Goal: Task Accomplishment & Management: Complete application form

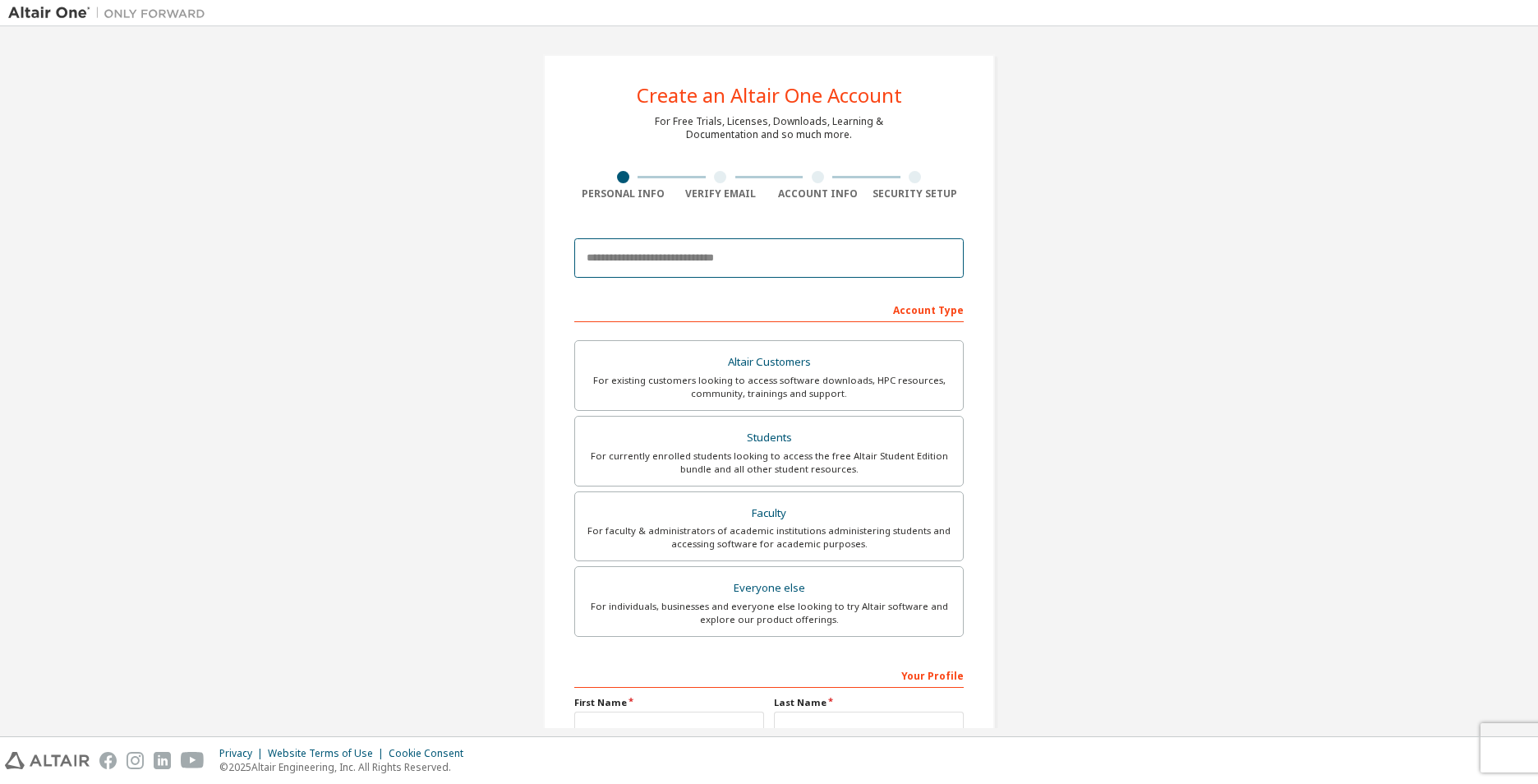
click at [667, 256] on input "email" at bounding box center [769, 258] width 390 height 40
type input "**********"
click at [780, 444] on div "Students" at bounding box center [769, 438] width 368 height 23
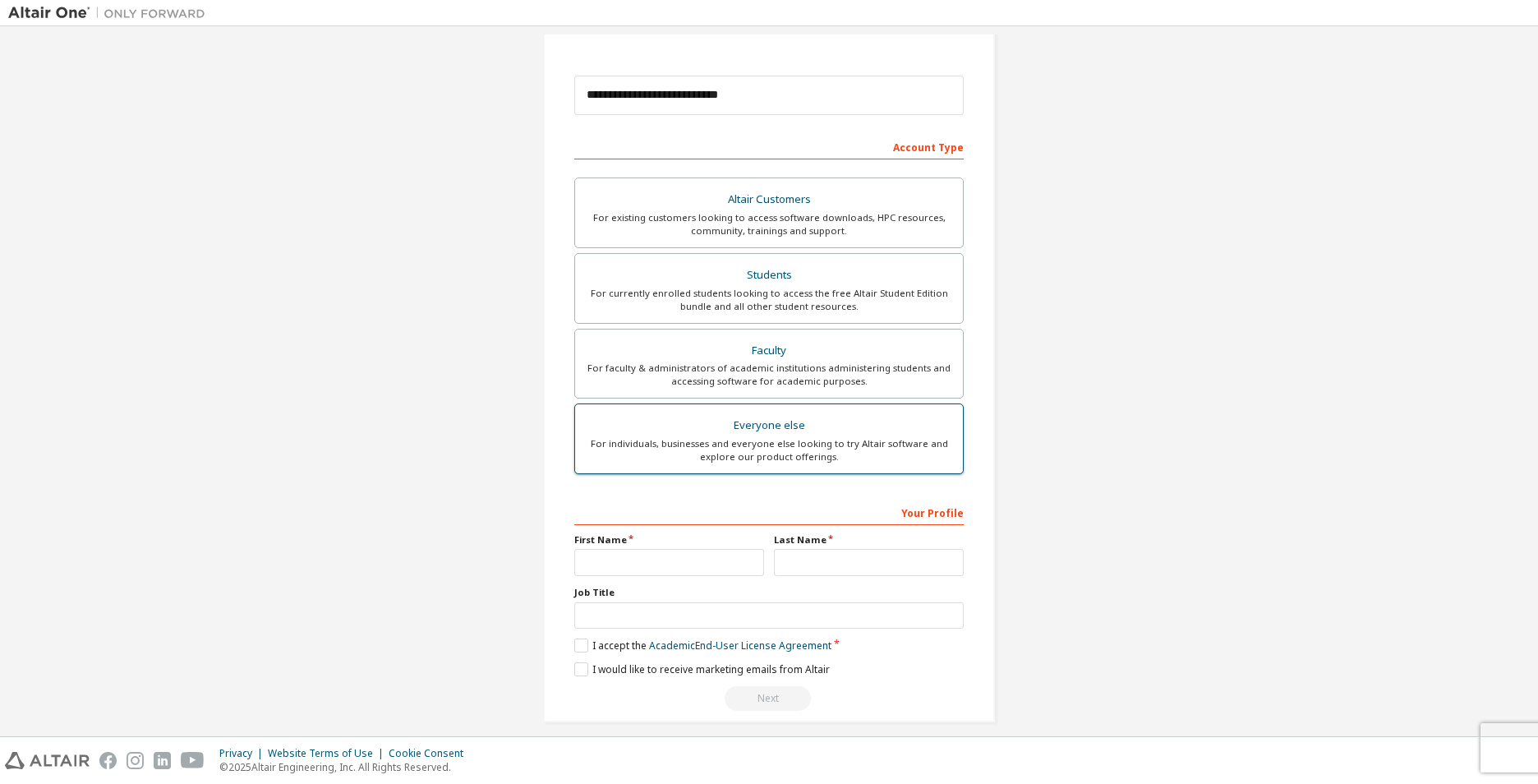
scroll to position [165, 0]
click at [697, 558] on input "text" at bounding box center [669, 560] width 190 height 27
type input "**********"
type input "****"
click at [577, 643] on label "I accept the Academic End-User License Agreement" at bounding box center [702, 644] width 257 height 14
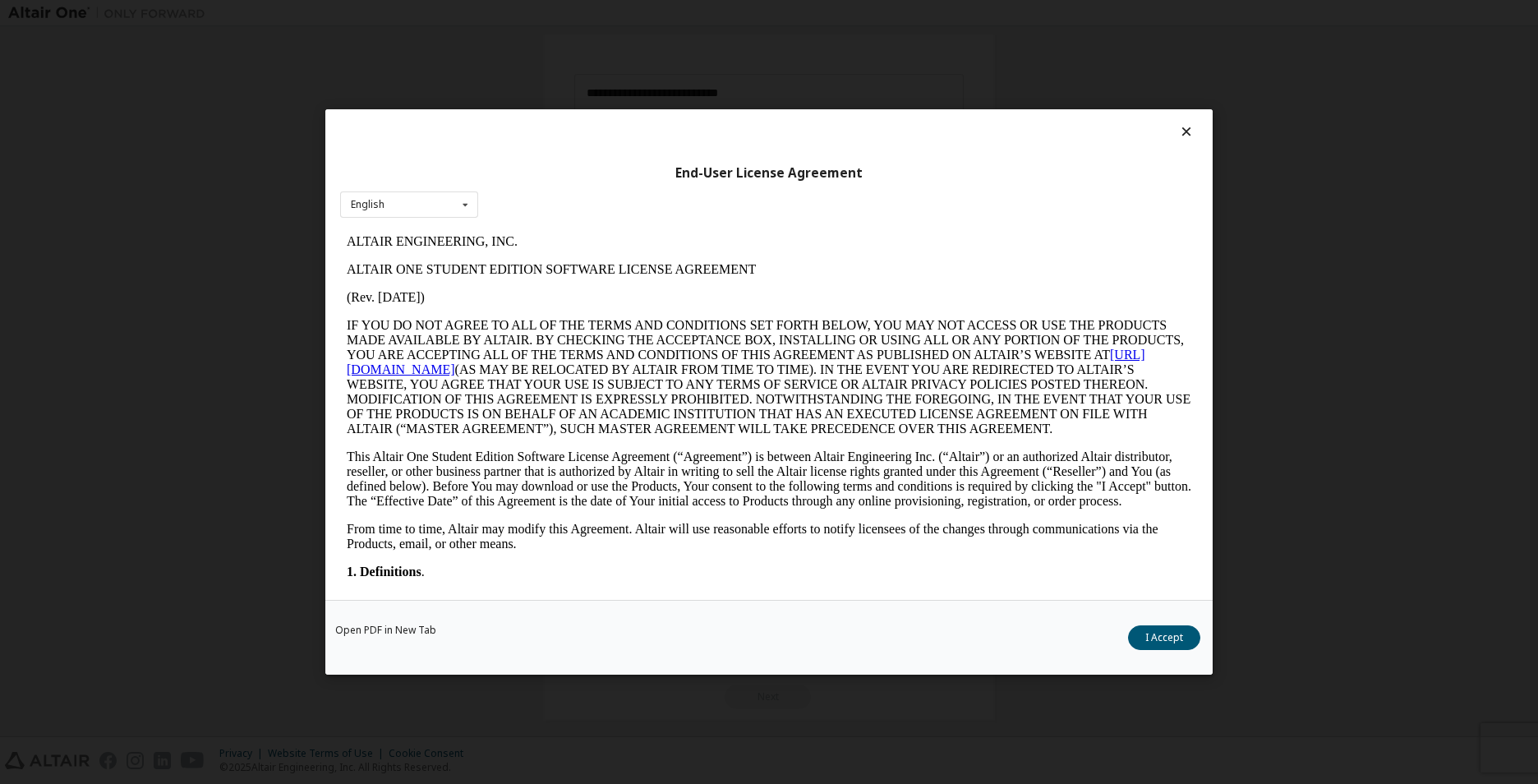
scroll to position [0, 0]
click at [1209, 633] on div "Open PDF in New Tab I Accept" at bounding box center [769, 636] width 888 height 74
click at [1171, 636] on button "I Accept" at bounding box center [1164, 637] width 72 height 24
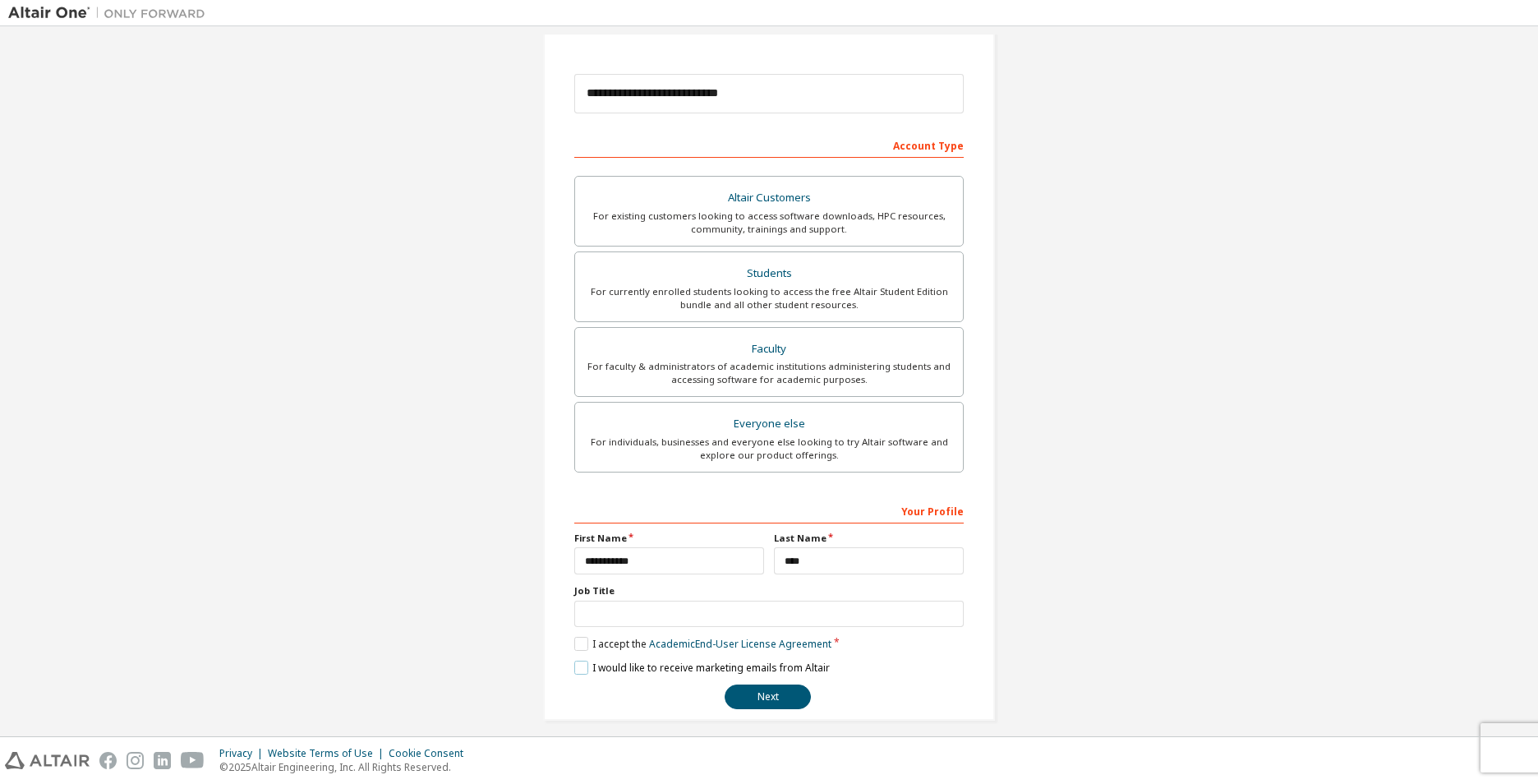
click at [688, 664] on label "I would like to receive marketing emails from Altair" at bounding box center [702, 667] width 256 height 14
click at [774, 692] on button "Next" at bounding box center [768, 696] width 87 height 24
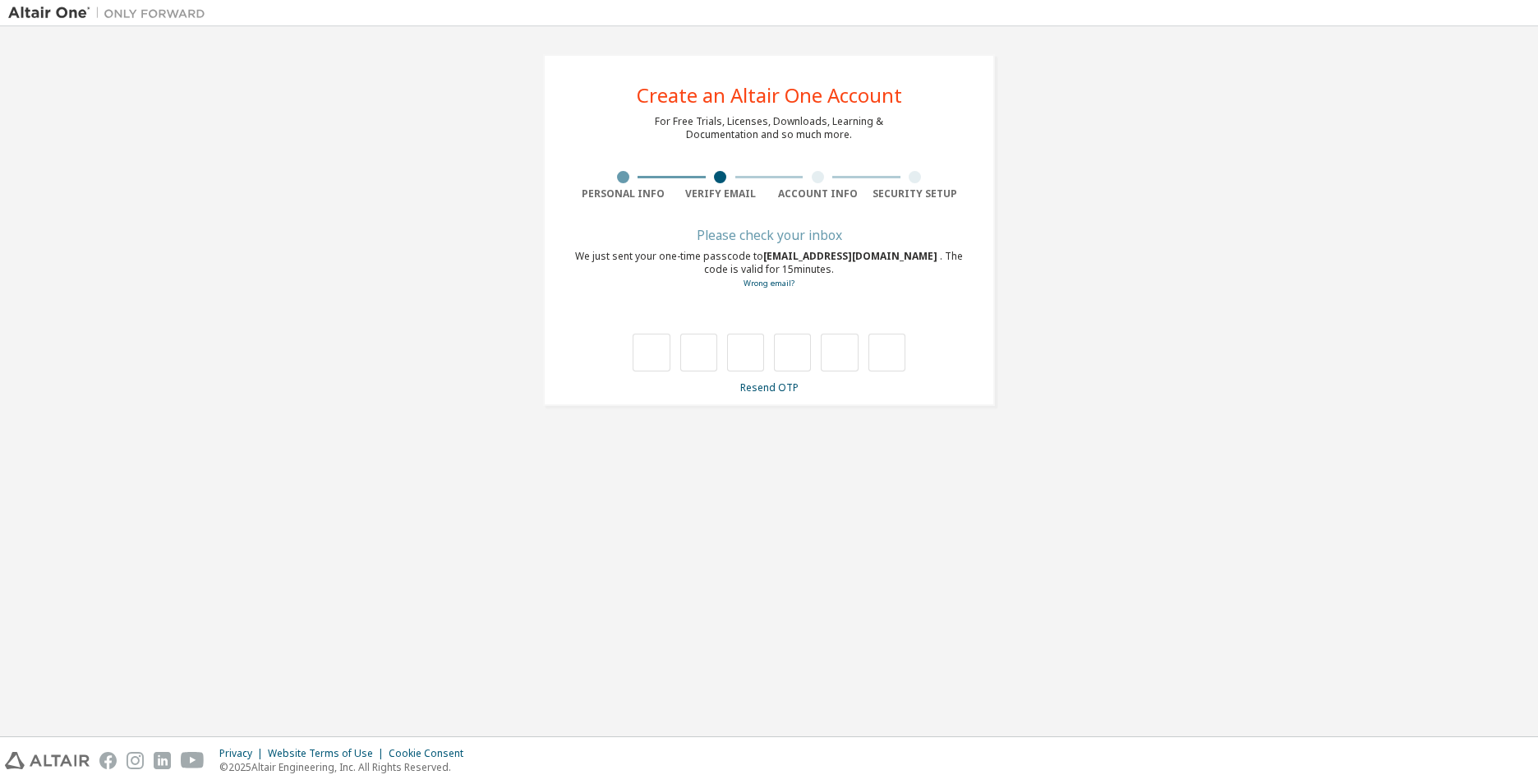
type input "*"
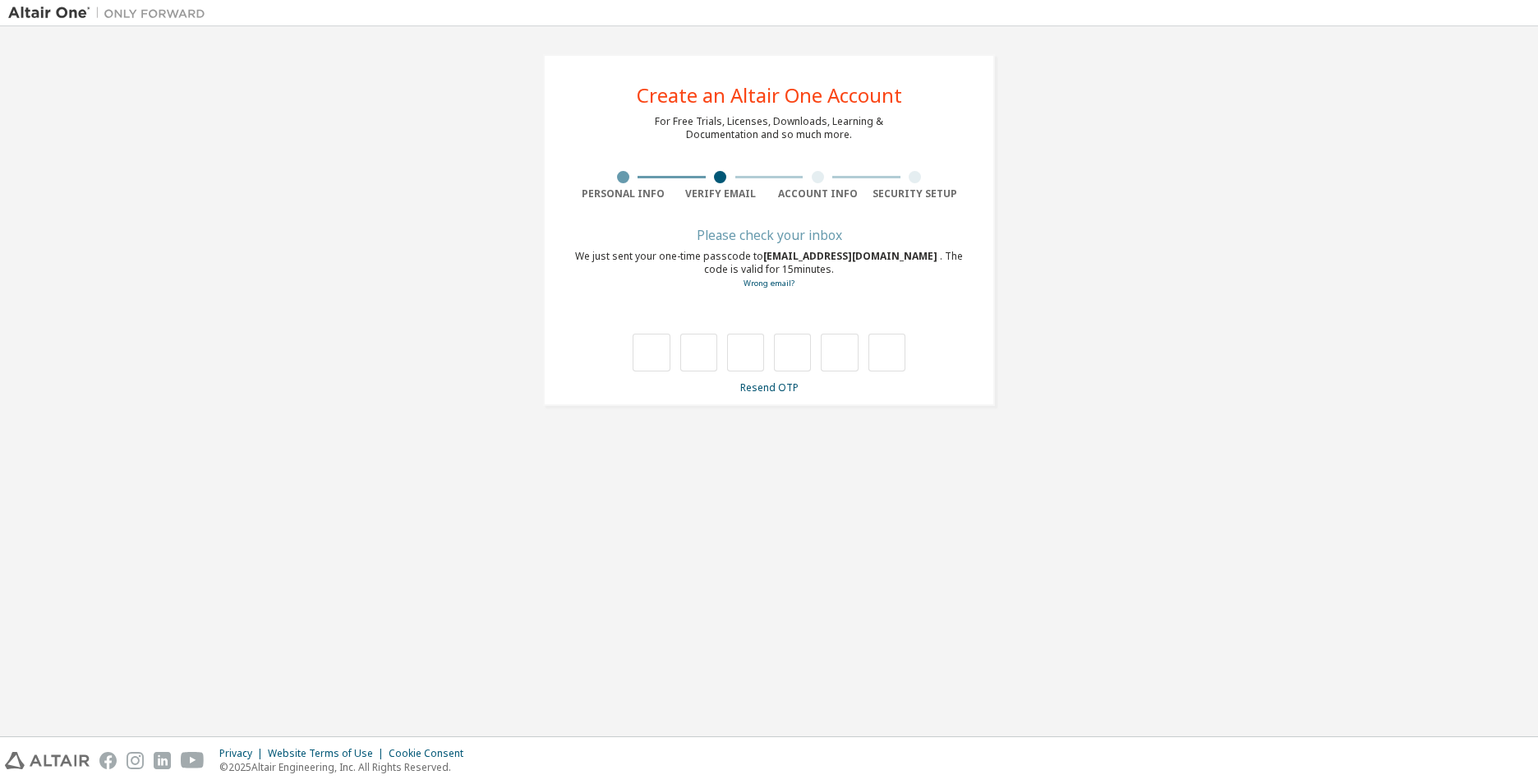
type input "*"
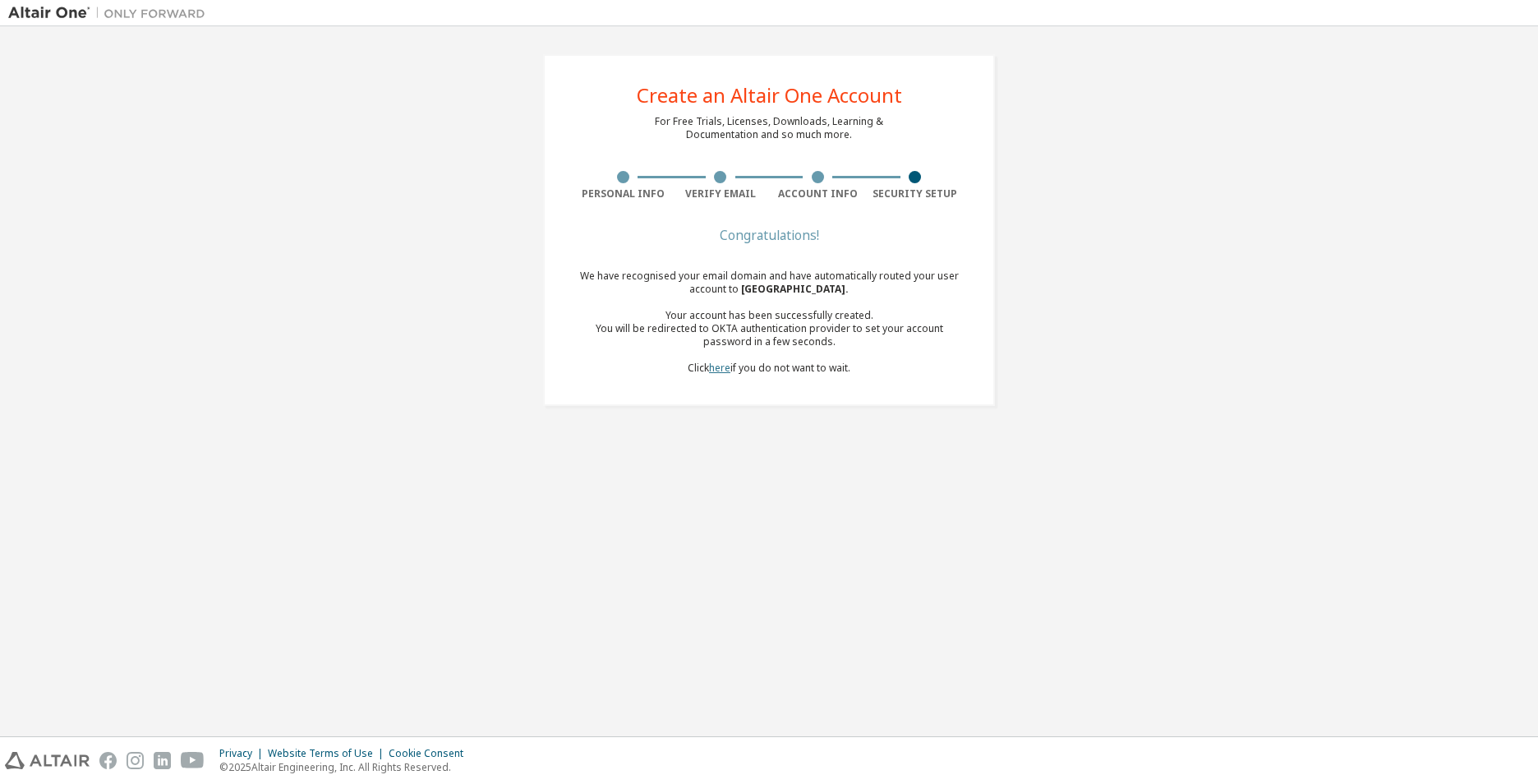
click at [716, 368] on link "here" at bounding box center [719, 367] width 22 height 14
